Goal: Task Accomplishment & Management: Manage account settings

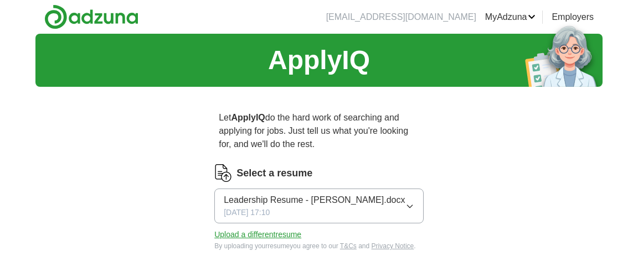
click at [284, 235] on button "Upload a different resume" at bounding box center [257, 235] width 87 height 12
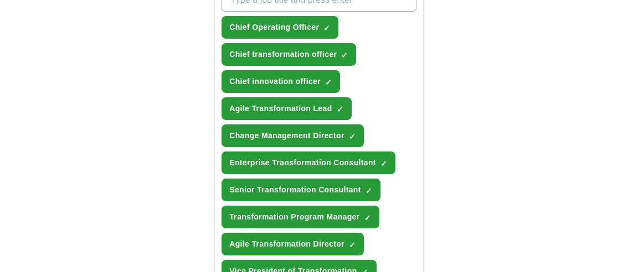
scroll to position [505, 0]
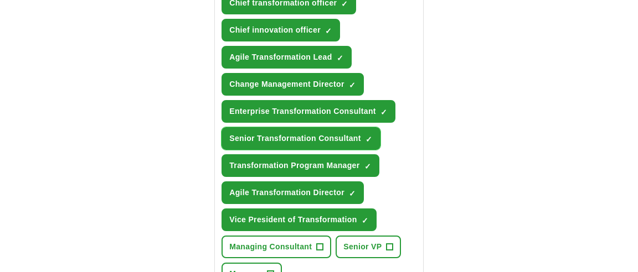
click at [0, 0] on span "×" at bounding box center [0, 0] width 0 height 0
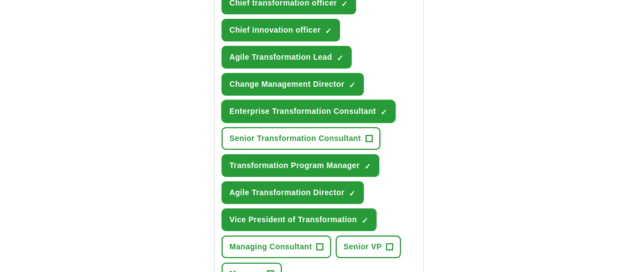
click at [0, 0] on span "×" at bounding box center [0, 0] width 0 height 0
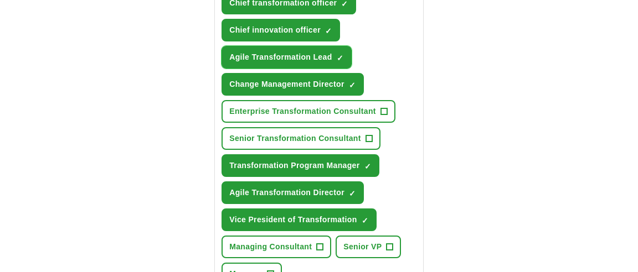
click at [0, 0] on span "×" at bounding box center [0, 0] width 0 height 0
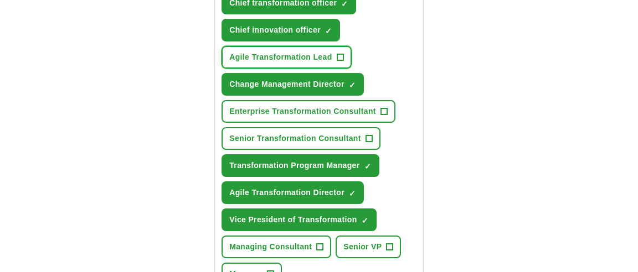
scroll to position [757, 0]
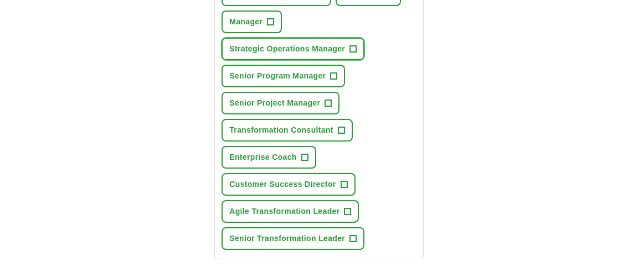
click at [351, 45] on span "+" at bounding box center [353, 49] width 7 height 9
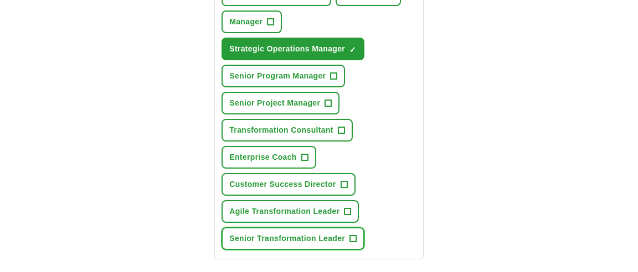
click at [353, 235] on span "+" at bounding box center [353, 239] width 7 height 9
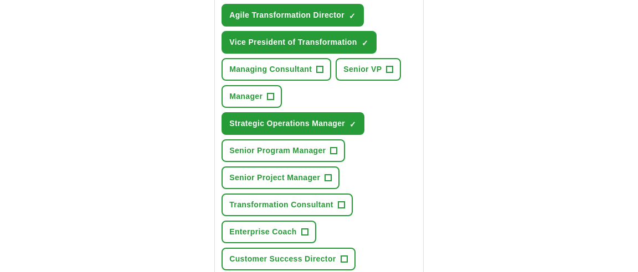
scroll to position [505, 0]
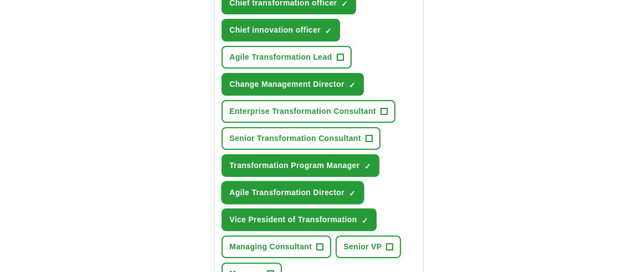
click at [355, 184] on button "Agile Transformation Director ✓ ×" at bounding box center [292, 193] width 142 height 23
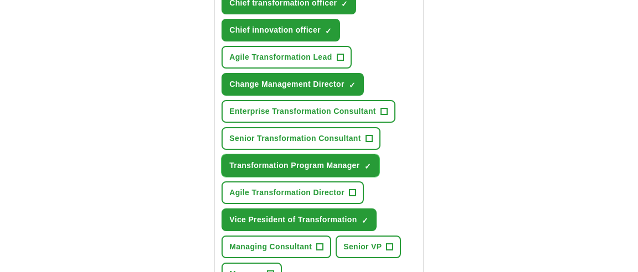
click at [0, 0] on span "×" at bounding box center [0, 0] width 0 height 0
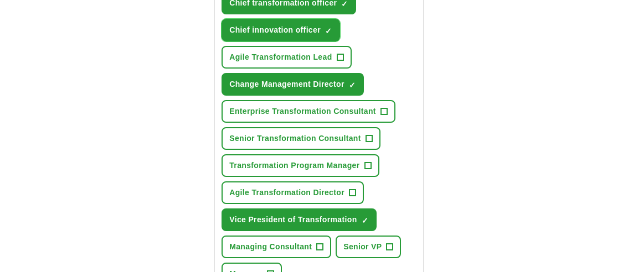
click at [0, 0] on span "×" at bounding box center [0, 0] width 0 height 0
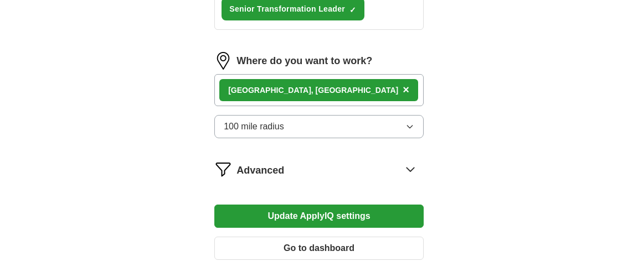
scroll to position [1010, 0]
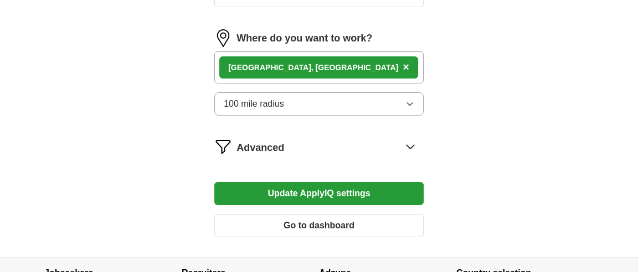
click at [387, 96] on button "100 mile radius" at bounding box center [318, 103] width 209 height 23
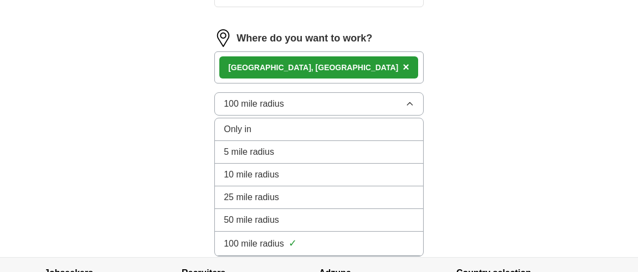
click at [374, 237] on div "100 mile radius ✓" at bounding box center [319, 243] width 190 height 15
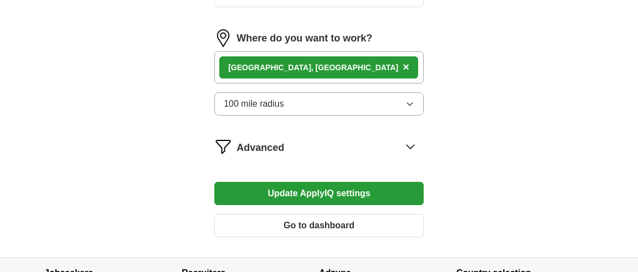
click at [375, 188] on button "Update ApplyIQ settings" at bounding box center [318, 193] width 209 height 23
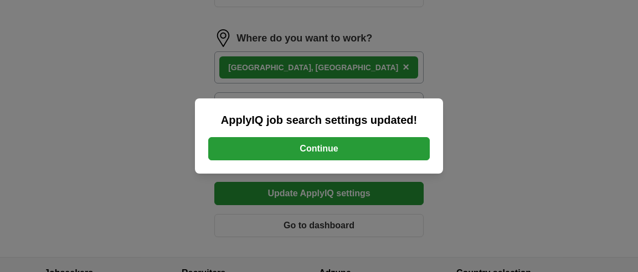
click at [357, 149] on button "Continue" at bounding box center [318, 148] width 221 height 23
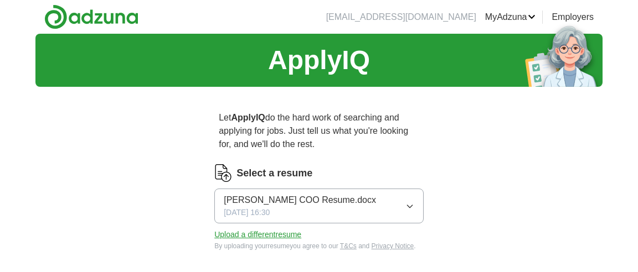
click at [0, 0] on link "Posted jobs" at bounding box center [0, 0] width 0 height 0
